Goal: Information Seeking & Learning: Learn about a topic

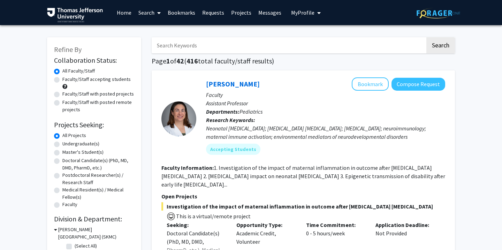
click at [82, 80] on label "Faculty/Staff accepting students" at bounding box center [96, 79] width 68 height 7
click at [67, 80] on input "Faculty/Staff accepting students" at bounding box center [64, 78] width 5 height 5
radio input "true"
click at [62, 162] on label "Doctoral Candidate(s) (PhD, MD, DMD, PharmD, etc.)" at bounding box center [98, 164] width 72 height 15
click at [62, 162] on input "Doctoral Candidate(s) (PhD, MD, DMD, PharmD, etc.)" at bounding box center [64, 159] width 5 height 5
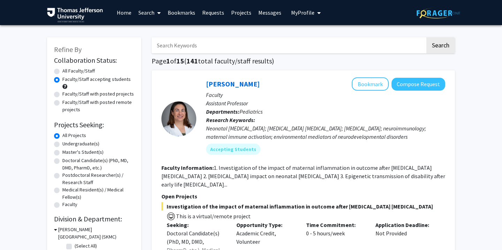
radio input "true"
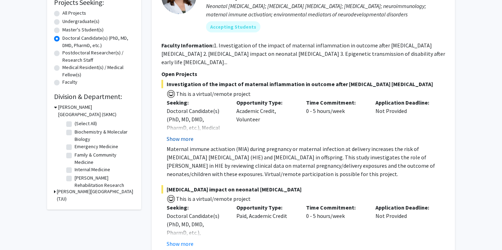
click at [189, 141] on button "Show more" at bounding box center [180, 139] width 27 height 8
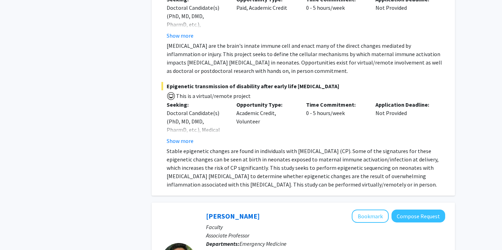
scroll to position [351, 0]
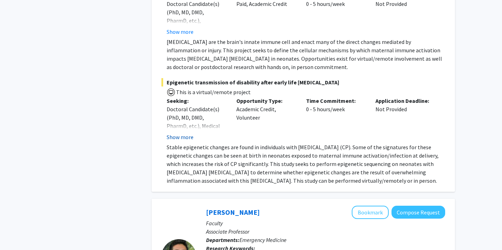
click at [188, 133] on button "Show more" at bounding box center [180, 137] width 27 height 8
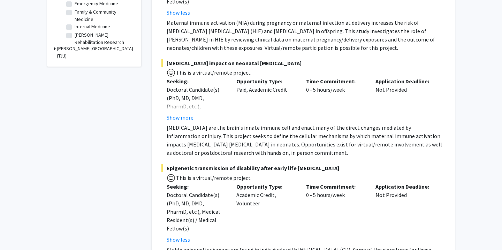
scroll to position [264, 0]
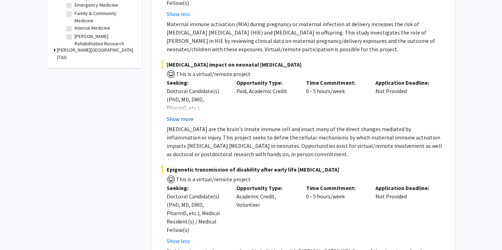
click at [183, 115] on button "Show more" at bounding box center [180, 119] width 27 height 8
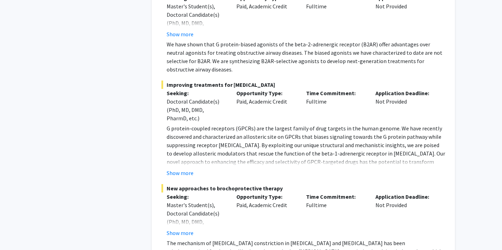
scroll to position [1817, 0]
click at [173, 168] on button "Show more" at bounding box center [180, 172] width 27 height 8
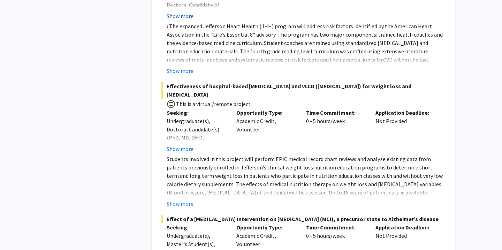
scroll to position [4559, 0]
click at [172, 199] on button "Show more" at bounding box center [180, 203] width 27 height 8
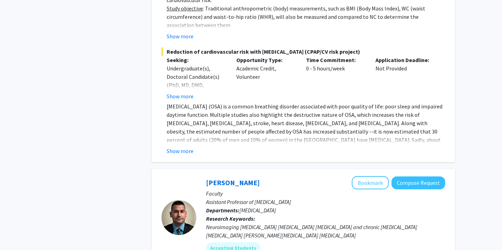
scroll to position [5079, 0]
click at [185, 147] on button "Show more" at bounding box center [180, 151] width 27 height 8
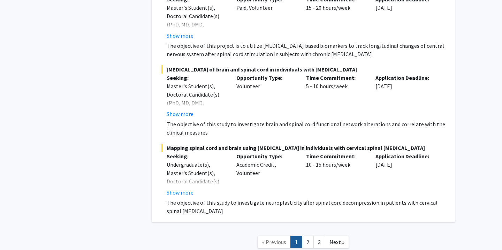
scroll to position [5785, 0]
click at [306, 237] on link "2" at bounding box center [308, 243] width 12 height 12
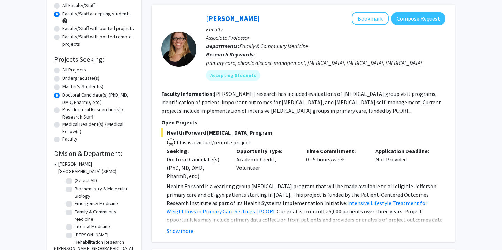
scroll to position [69, 0]
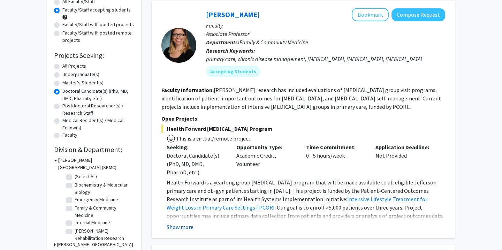
click at [190, 231] on button "Show more" at bounding box center [180, 227] width 27 height 8
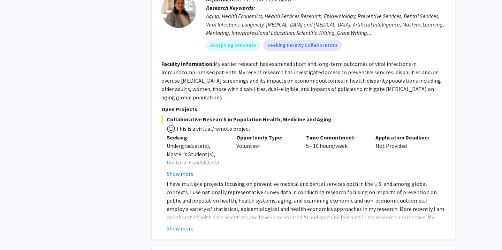
scroll to position [369, 0]
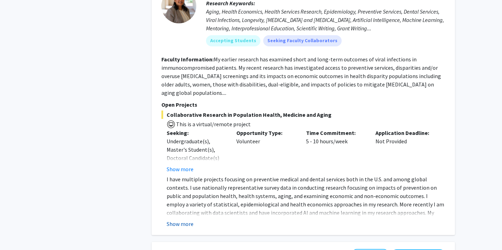
click at [188, 220] on button "Show more" at bounding box center [180, 224] width 27 height 8
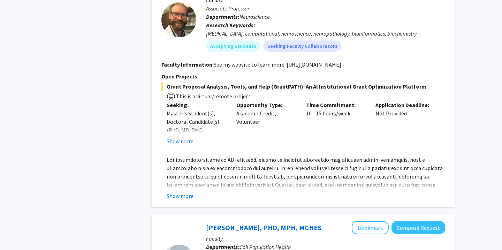
scroll to position [687, 0]
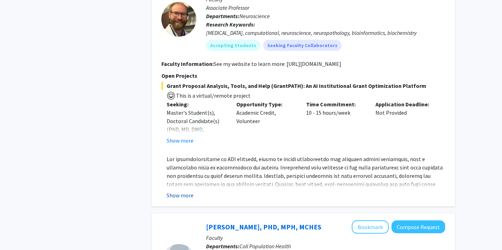
click at [179, 191] on button "Show more" at bounding box center [180, 195] width 27 height 8
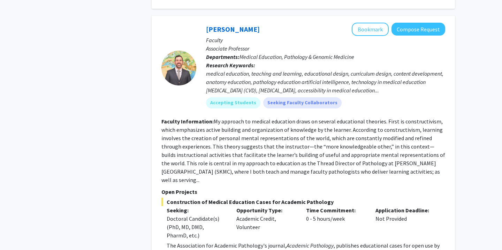
scroll to position [1207, 0]
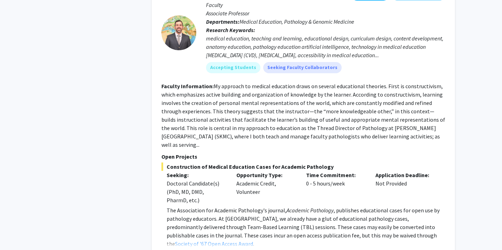
click at [180, 250] on button "Show more" at bounding box center [180, 255] width 27 height 8
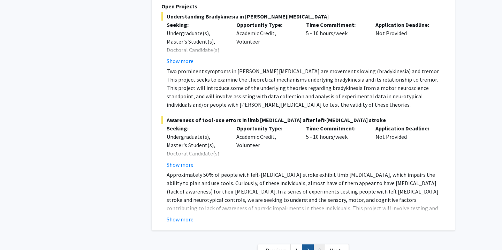
scroll to position [3307, 0]
click at [321, 245] on link "3" at bounding box center [320, 251] width 12 height 12
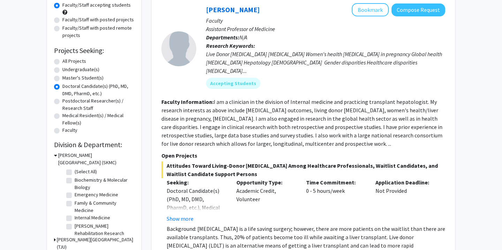
scroll to position [77, 0]
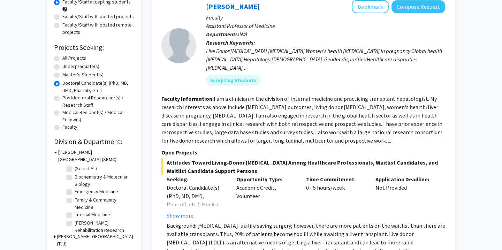
click at [277, 182] on div "Opportunity Type: Academic Credit, Volunteer" at bounding box center [266, 197] width 70 height 45
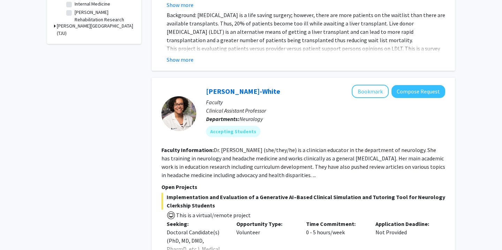
scroll to position [299, 0]
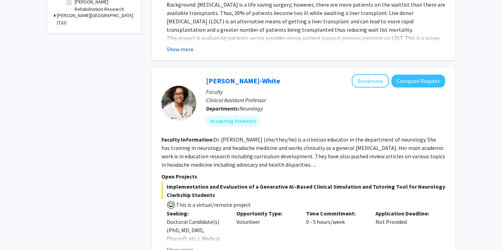
click at [173, 45] on button "Show more" at bounding box center [180, 49] width 27 height 8
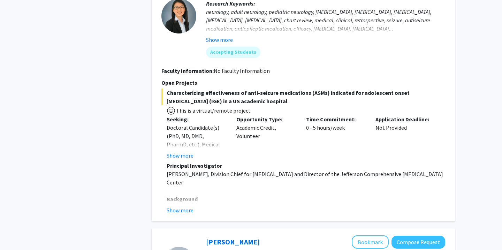
scroll to position [726, 0]
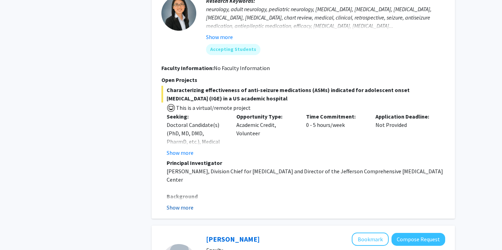
click at [172, 203] on button "Show more" at bounding box center [180, 207] width 27 height 8
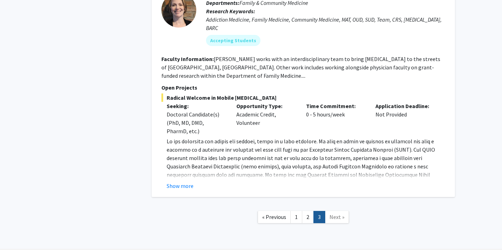
scroll to position [1403, 0]
click at [182, 182] on button "Show more" at bounding box center [180, 186] width 27 height 8
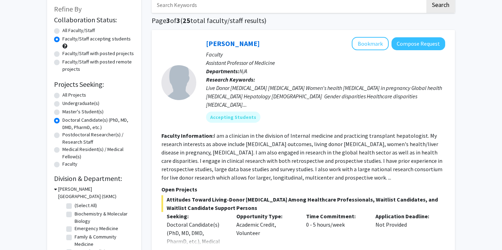
scroll to position [0, 0]
